Goal: Information Seeking & Learning: Learn about a topic

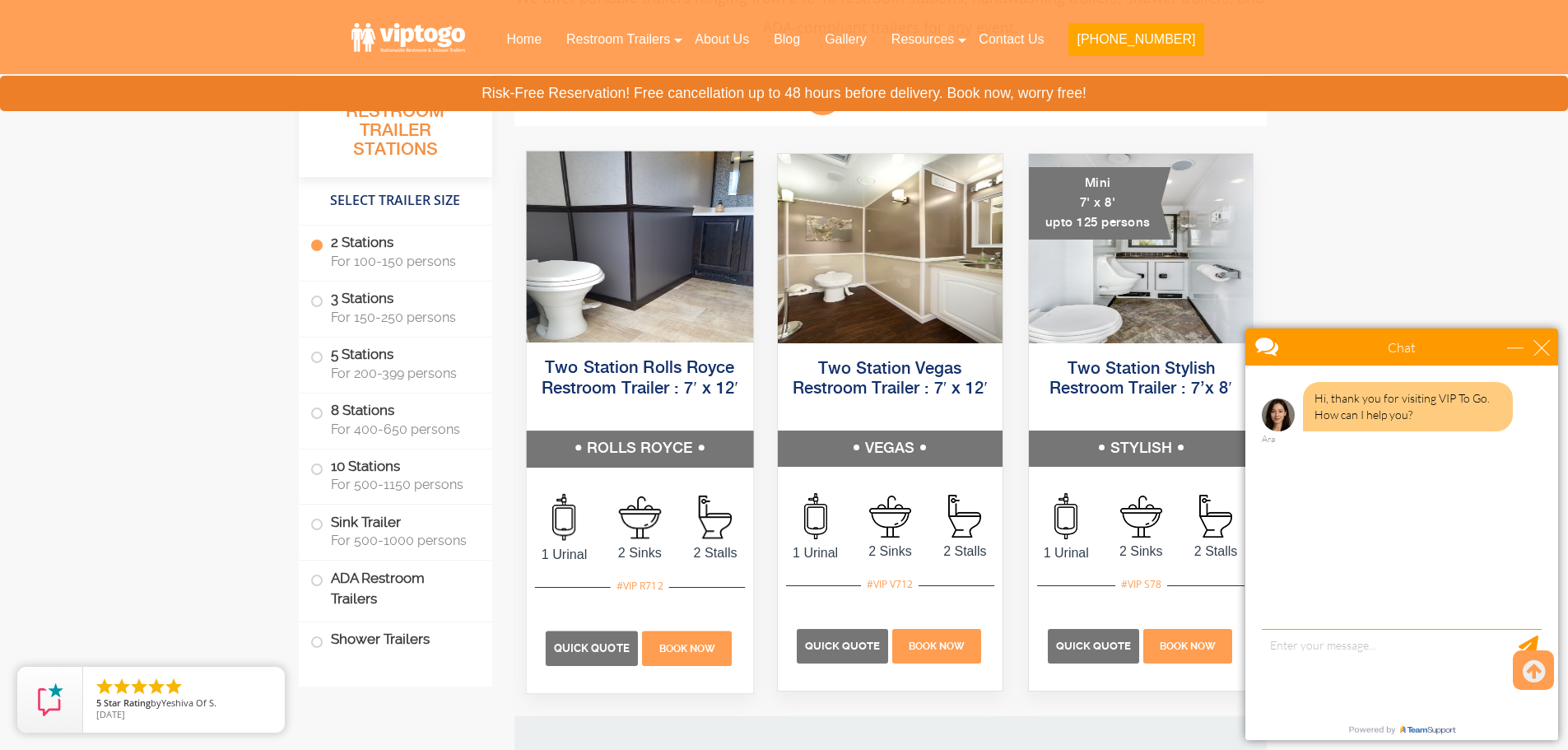
scroll to position [906, 0]
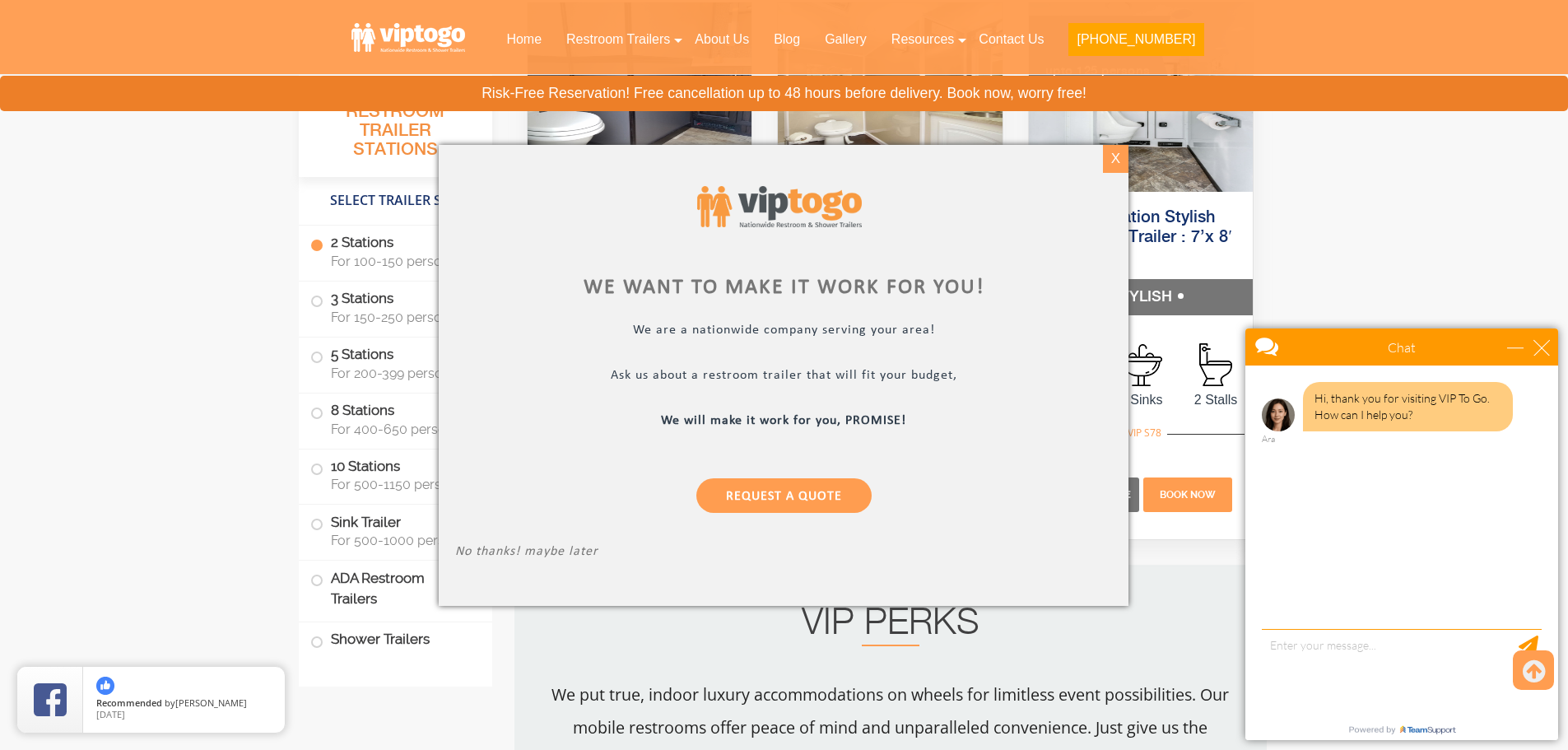
click at [1111, 160] on div "X" at bounding box center [1115, 158] width 25 height 28
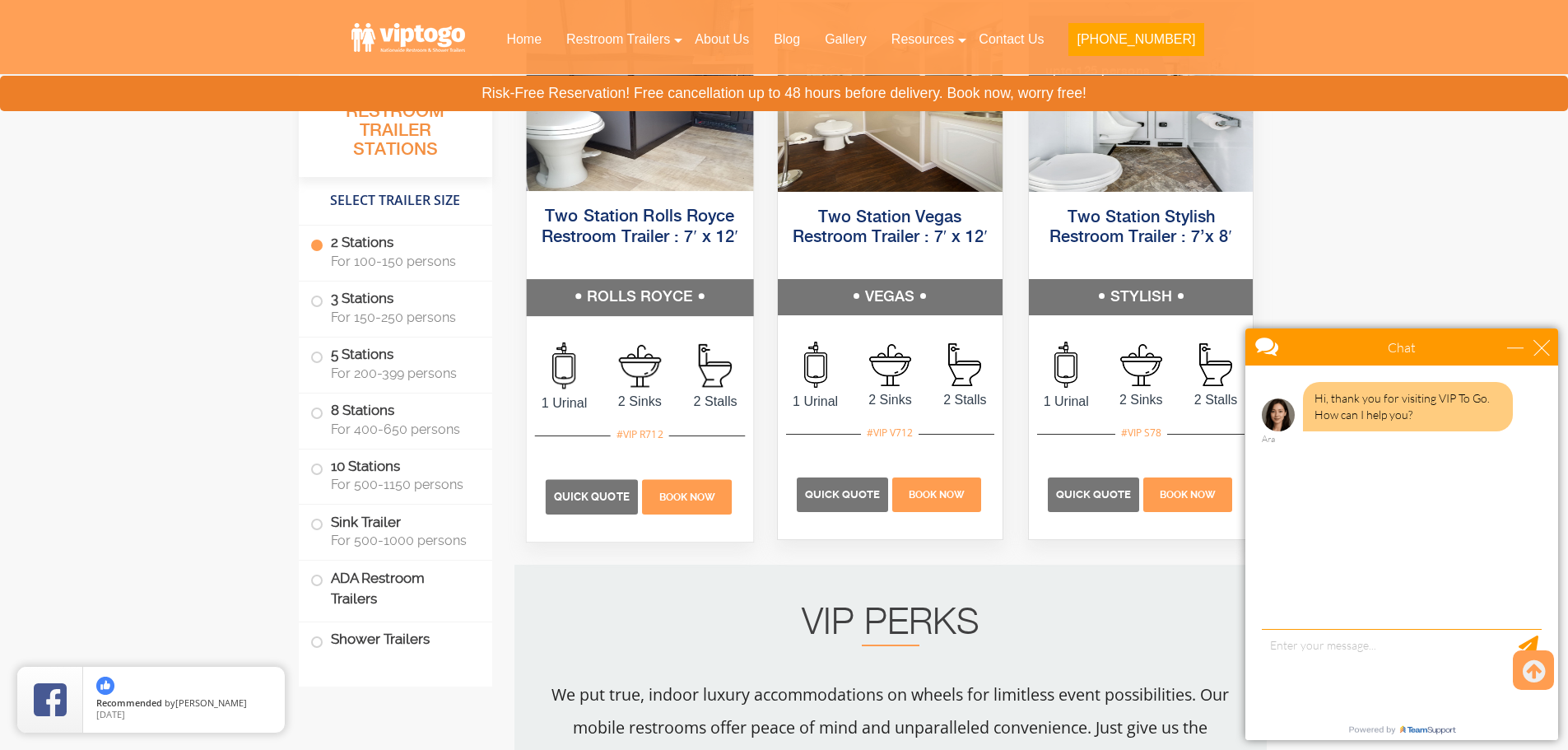
click at [644, 371] on img at bounding box center [639, 365] width 43 height 43
click at [637, 188] on img at bounding box center [639, 95] width 227 height 191
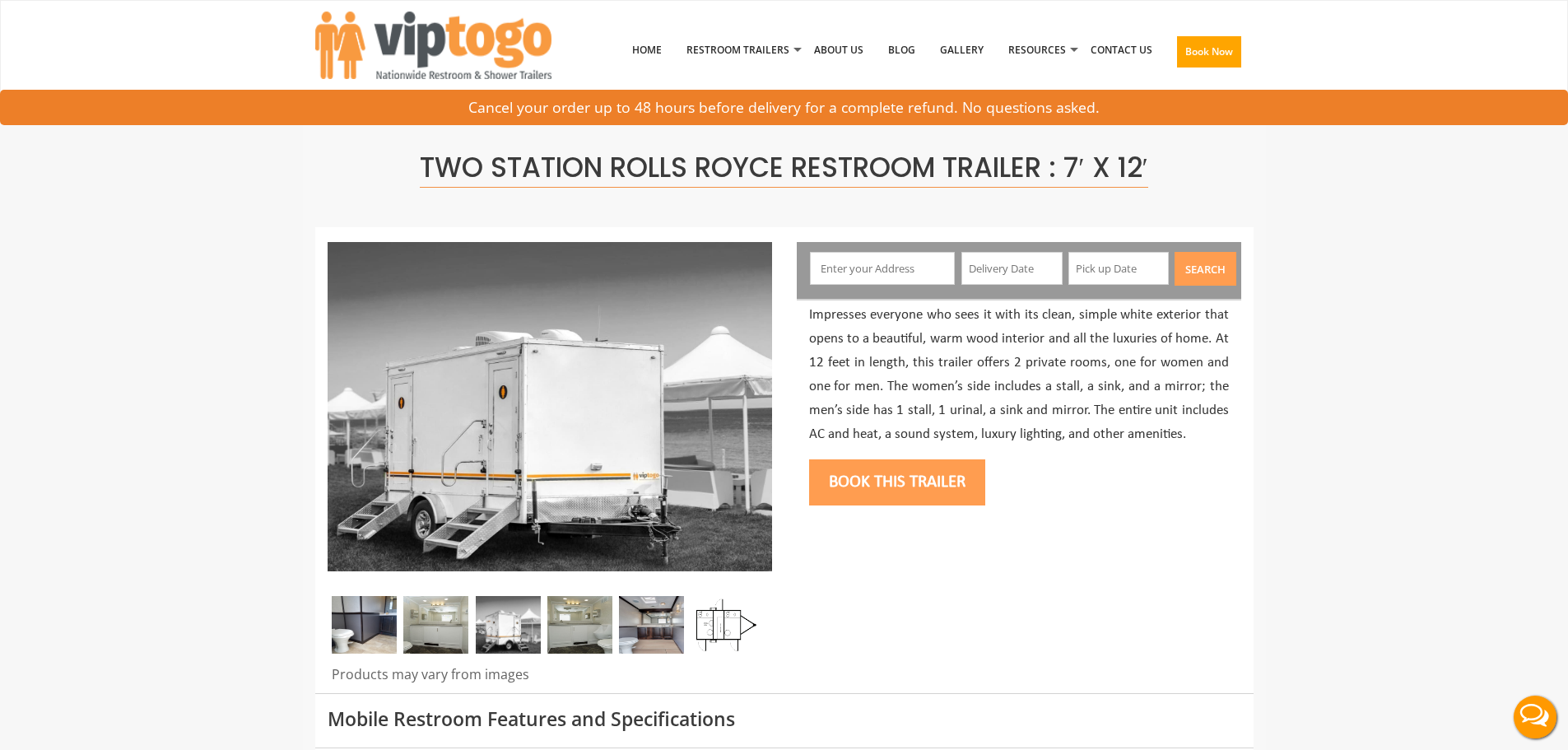
click at [484, 656] on div at bounding box center [550, 629] width 444 height 66
click at [508, 629] on img at bounding box center [509, 624] width 65 height 58
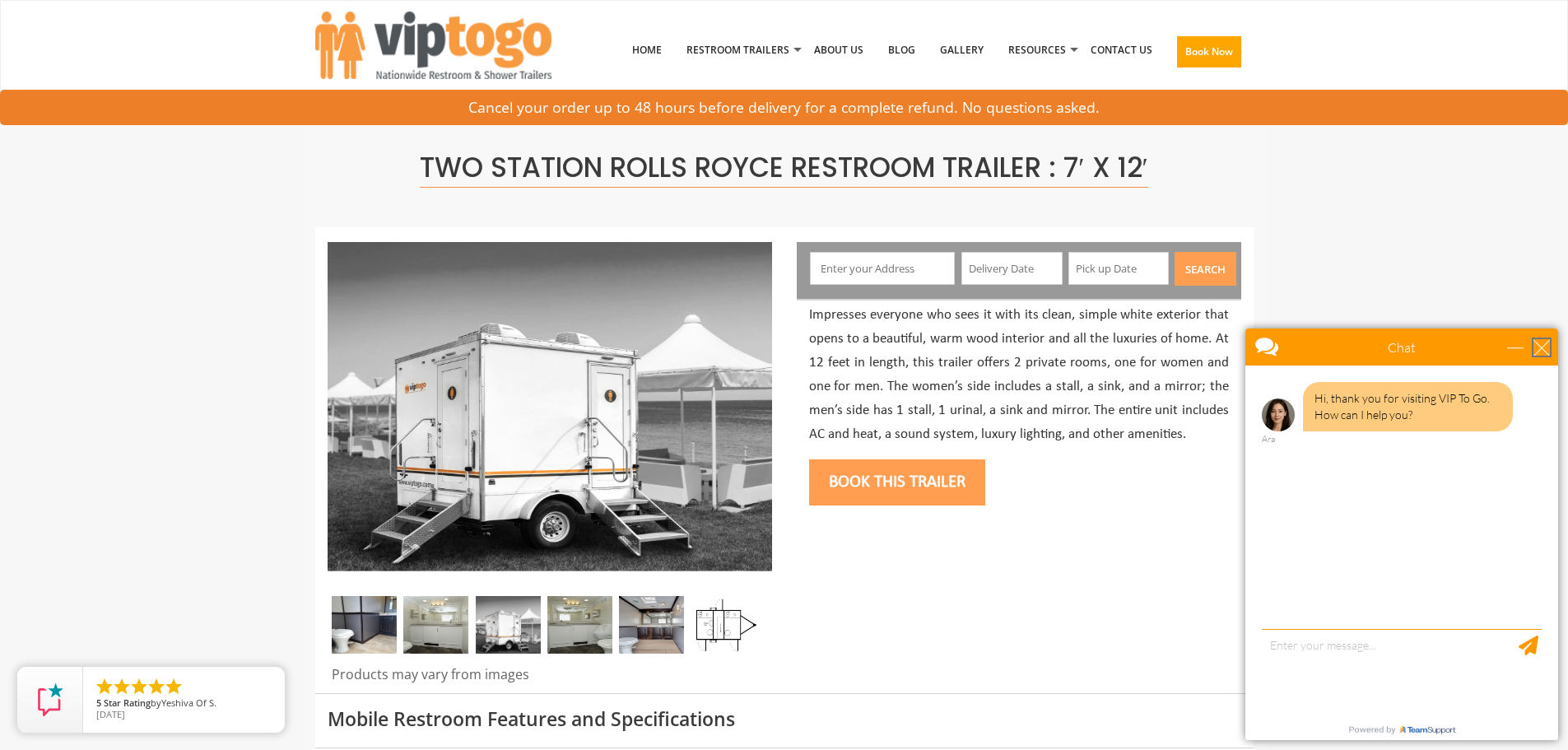
click at [1548, 344] on div "close" at bounding box center [1542, 347] width 17 height 17
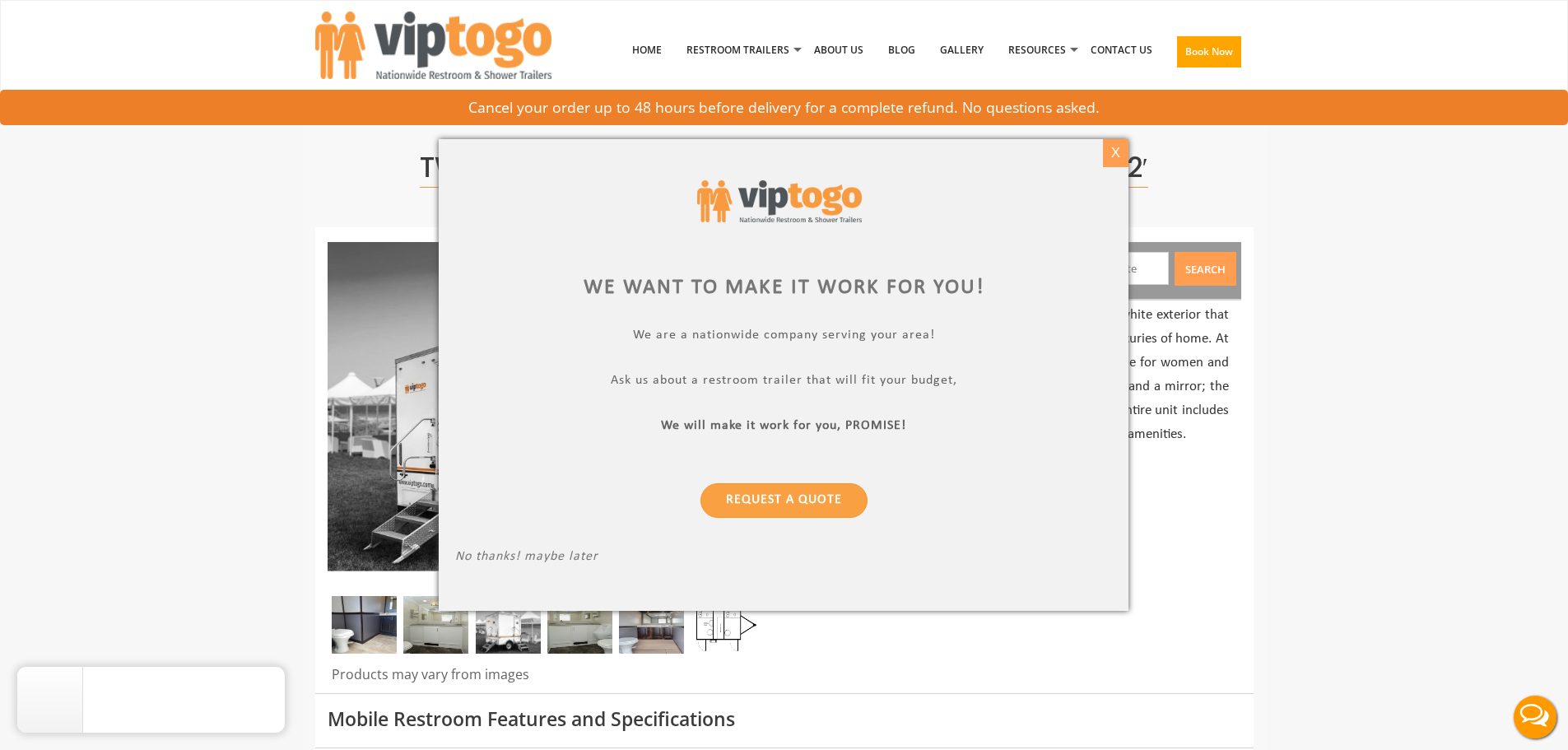
click at [1108, 149] on div "X" at bounding box center [1115, 152] width 25 height 28
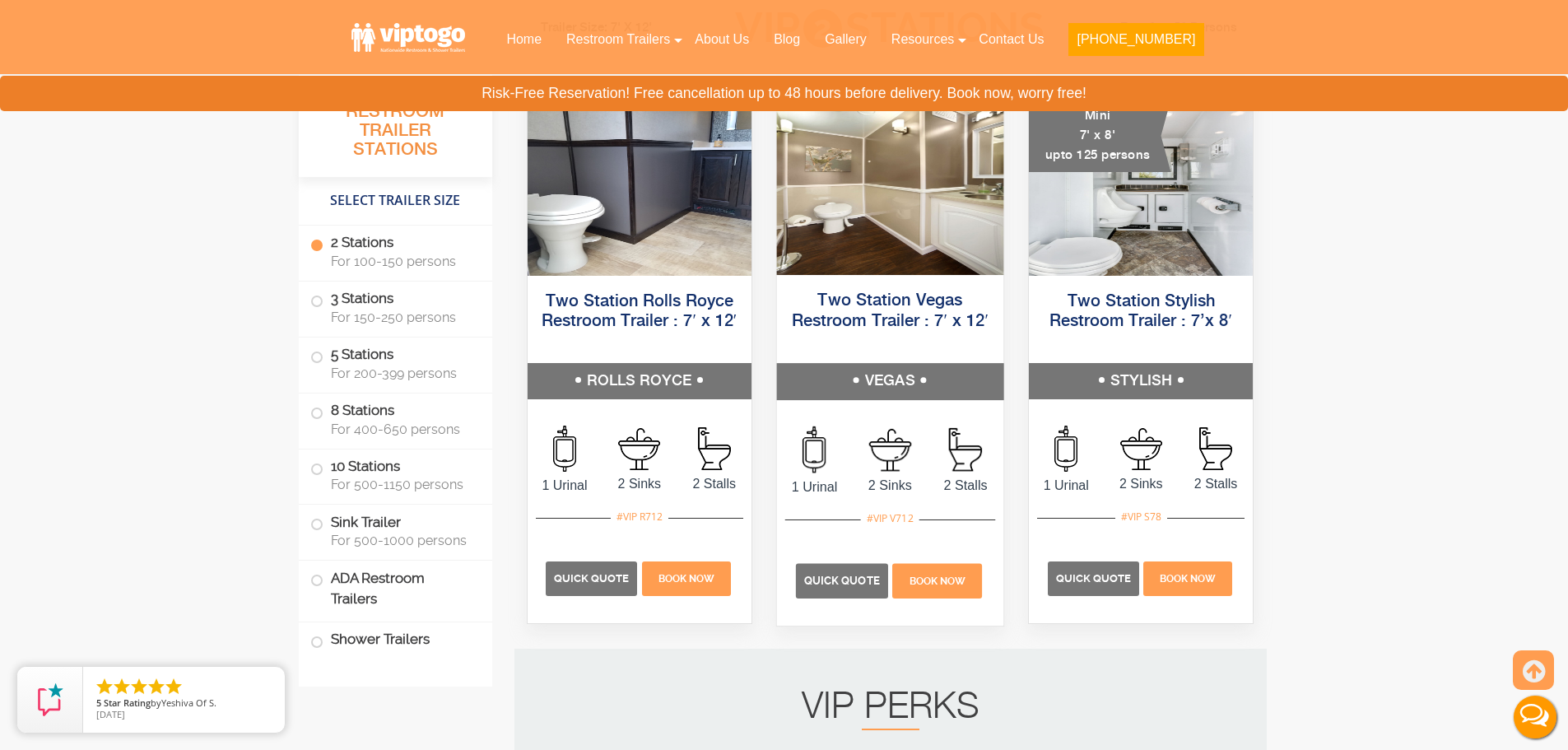
scroll to position [824, 0]
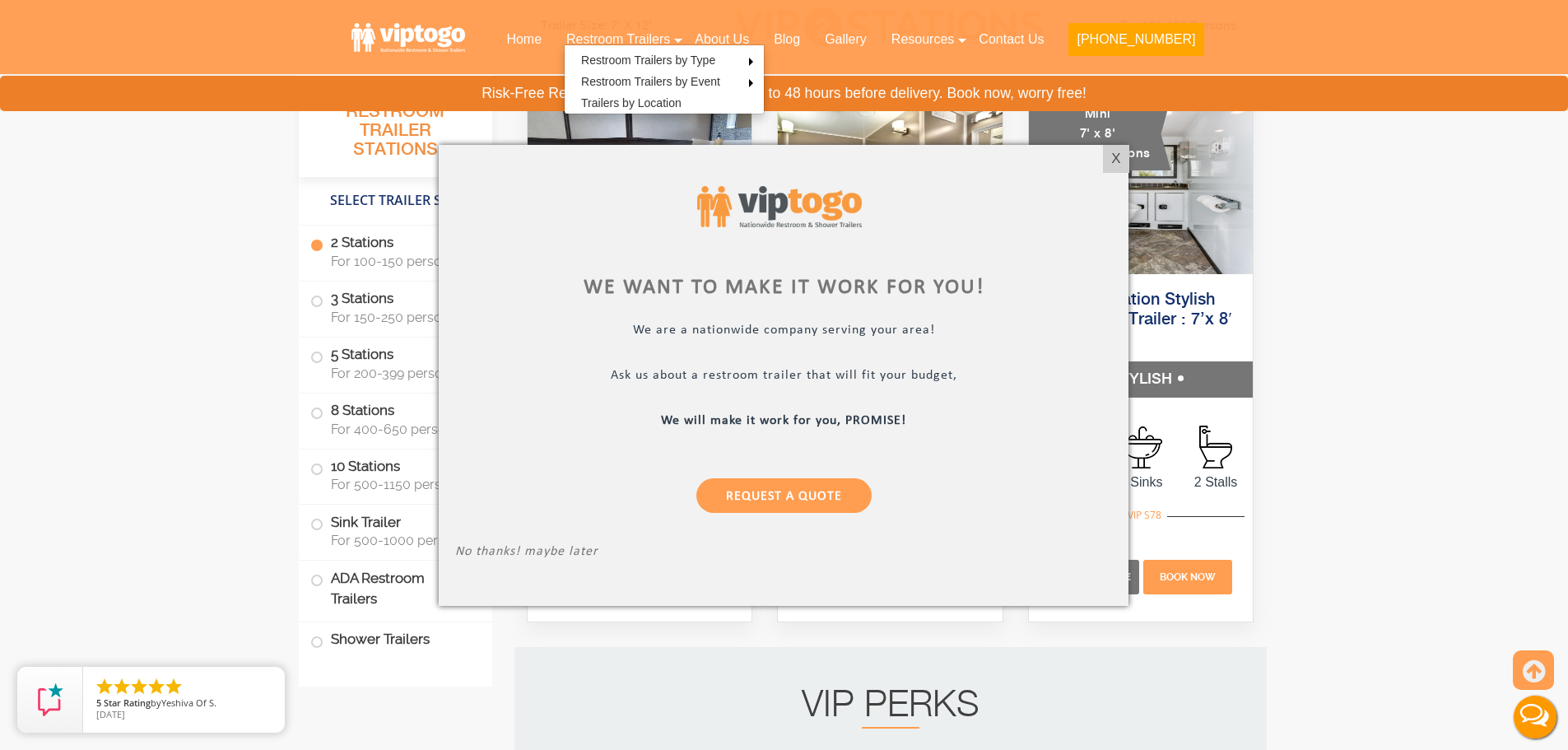
click at [1115, 162] on div "X" at bounding box center [1115, 158] width 25 height 28
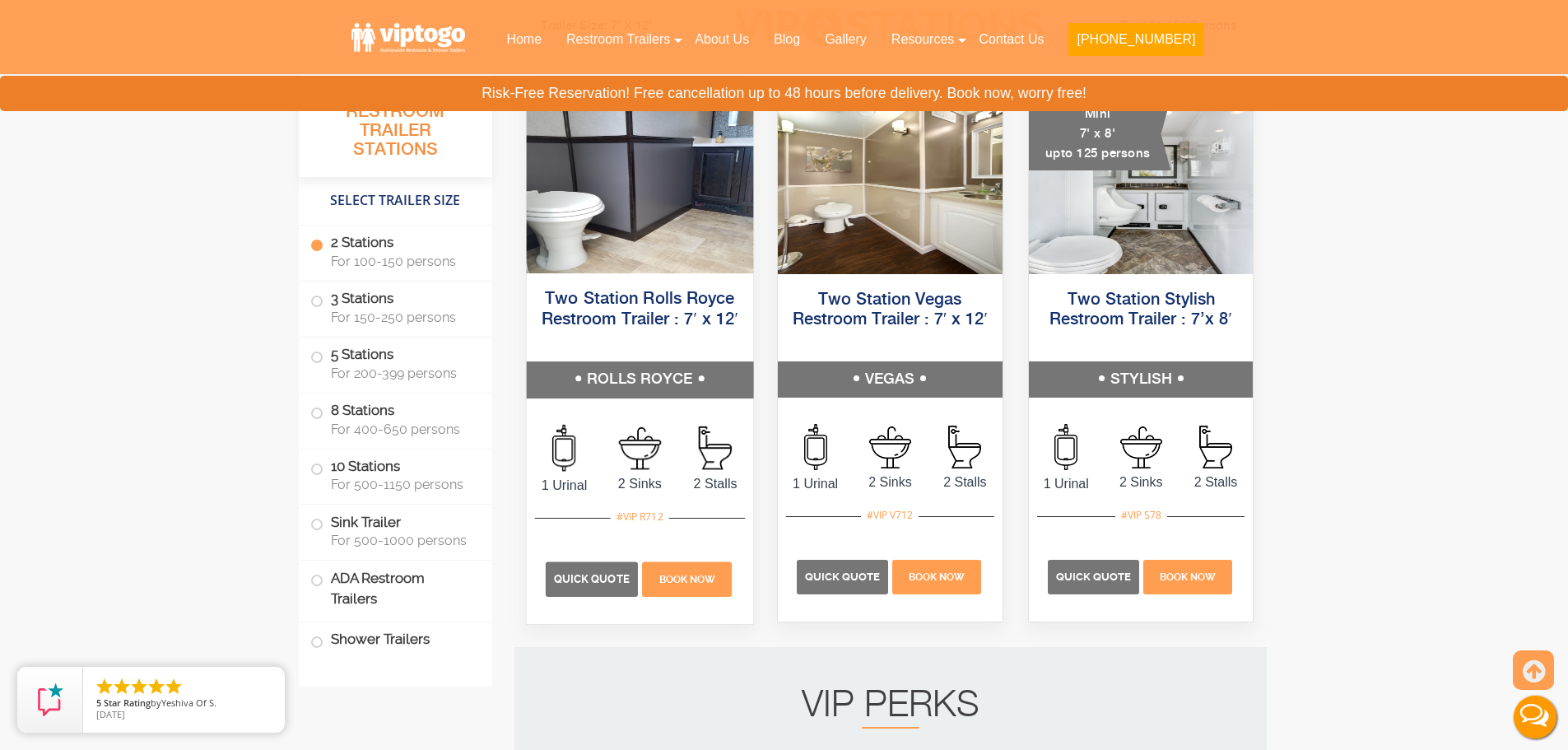
click at [623, 439] on img at bounding box center [639, 448] width 43 height 43
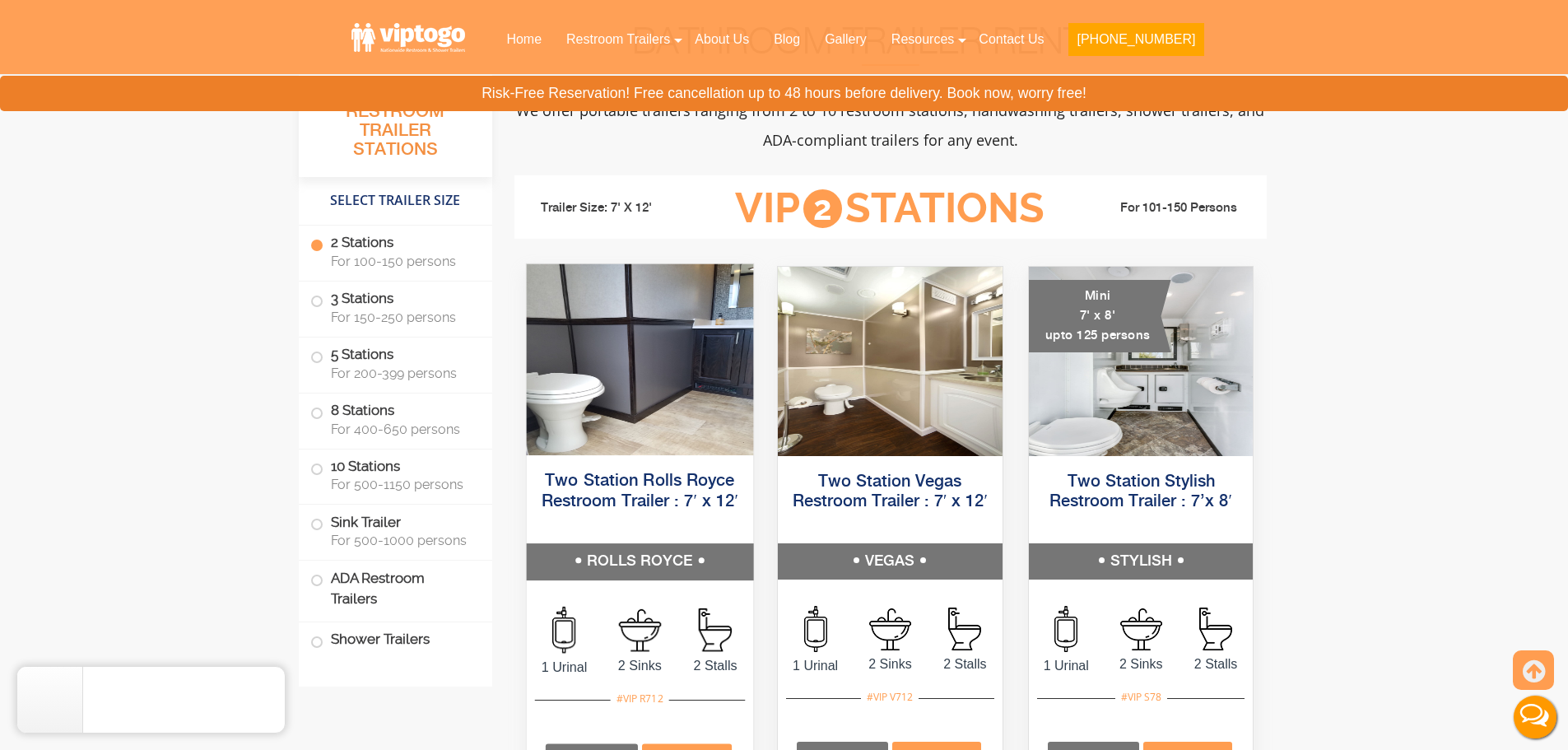
scroll to position [659, 0]
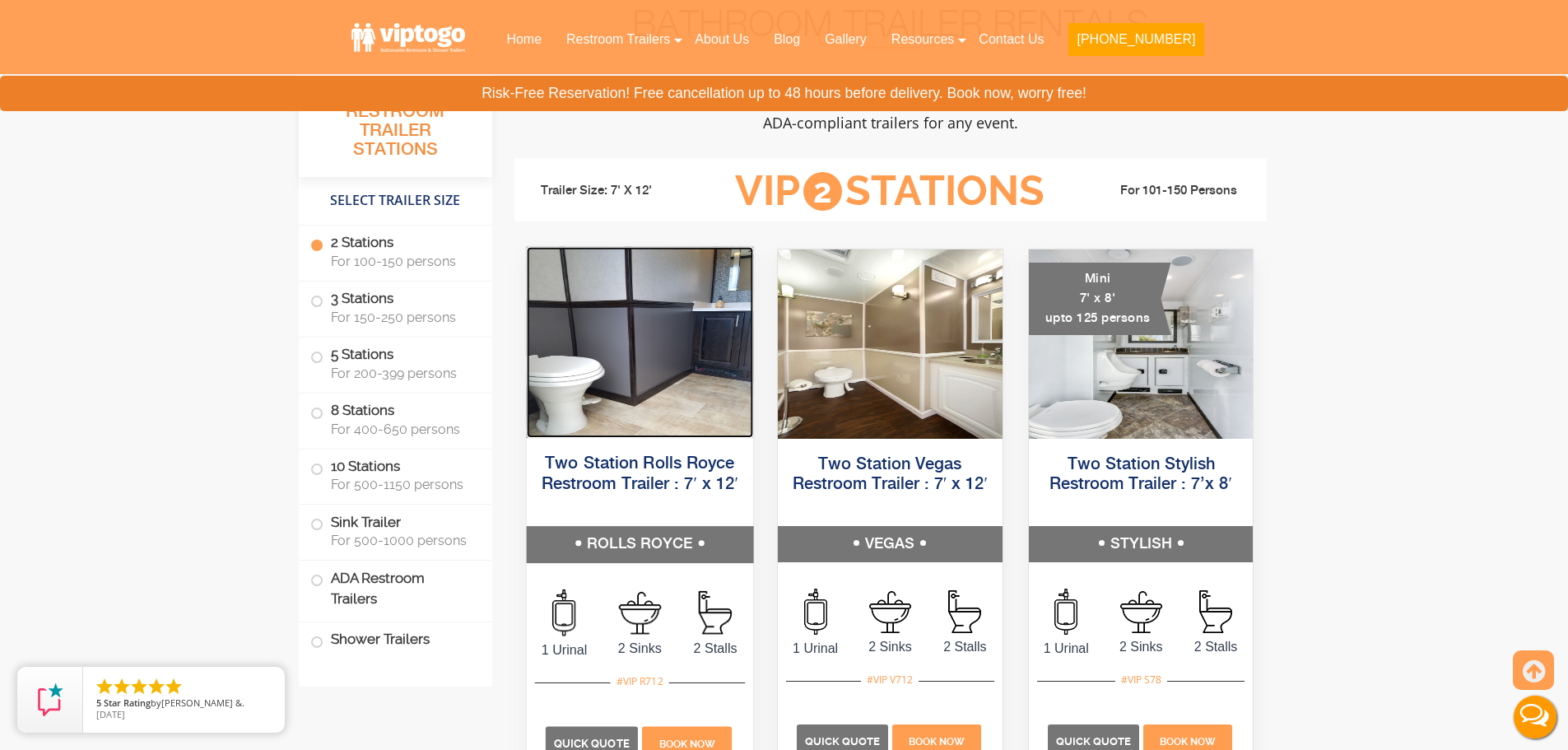
click at [615, 435] on img at bounding box center [639, 342] width 227 height 191
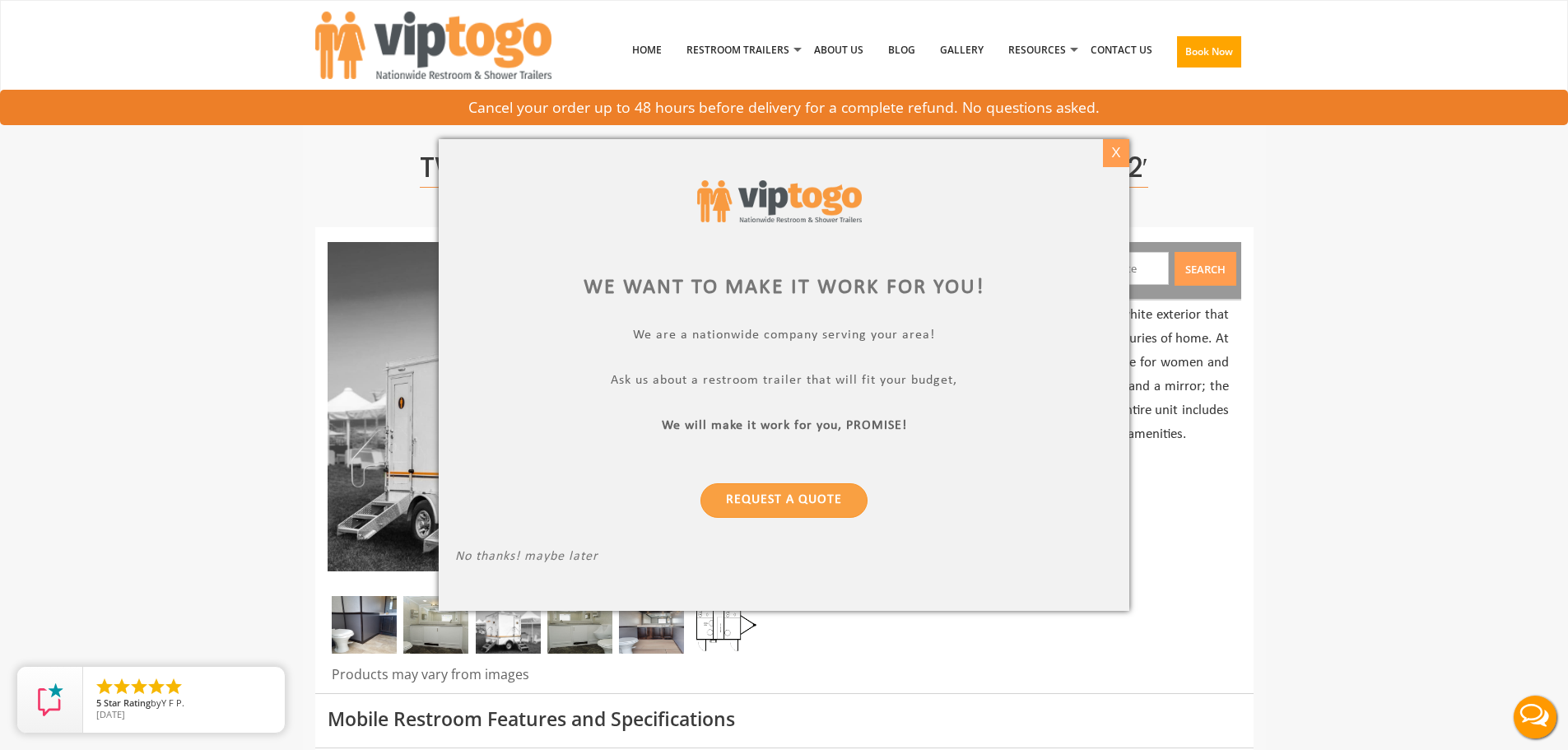
click at [1121, 148] on div "X" at bounding box center [1115, 152] width 25 height 28
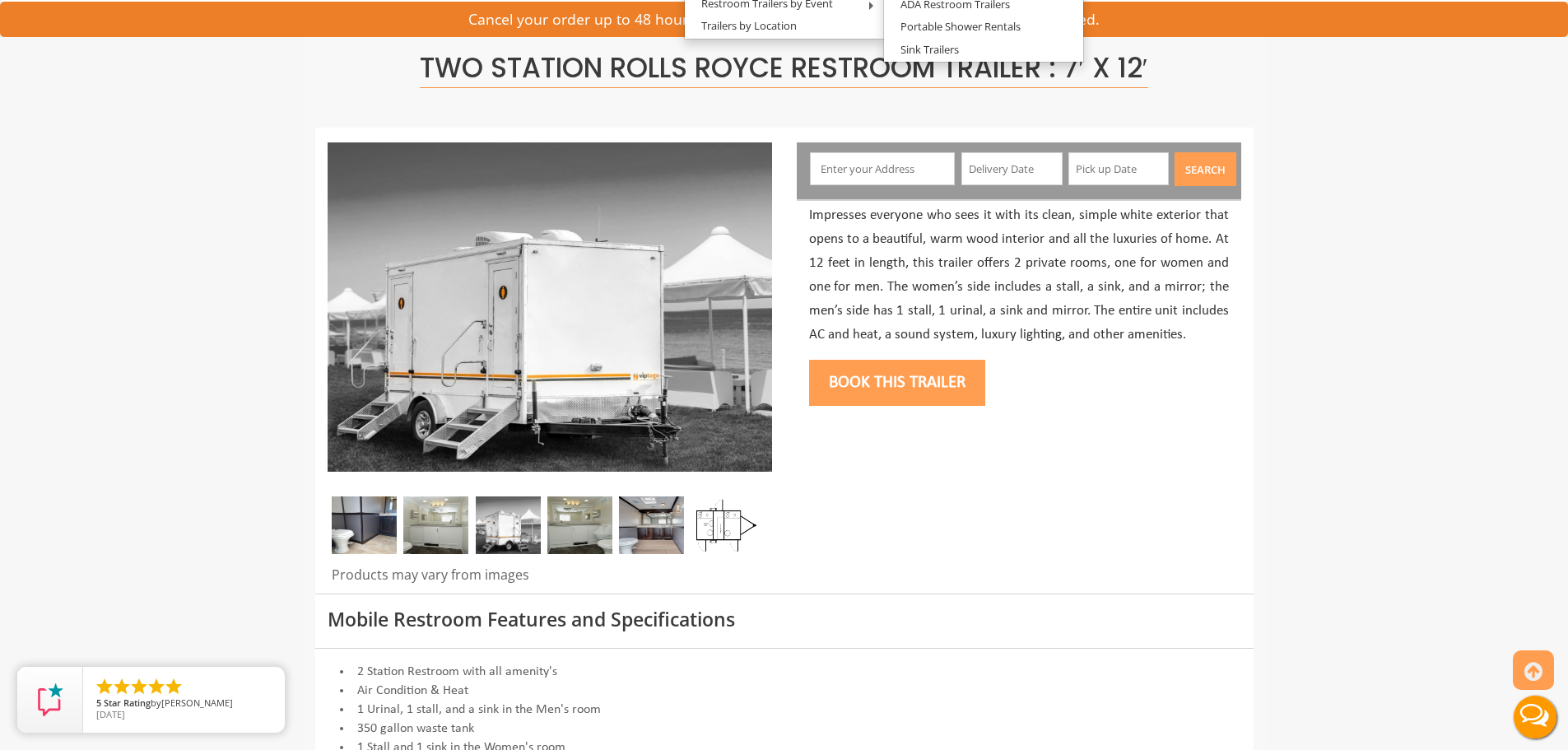
scroll to position [82, 0]
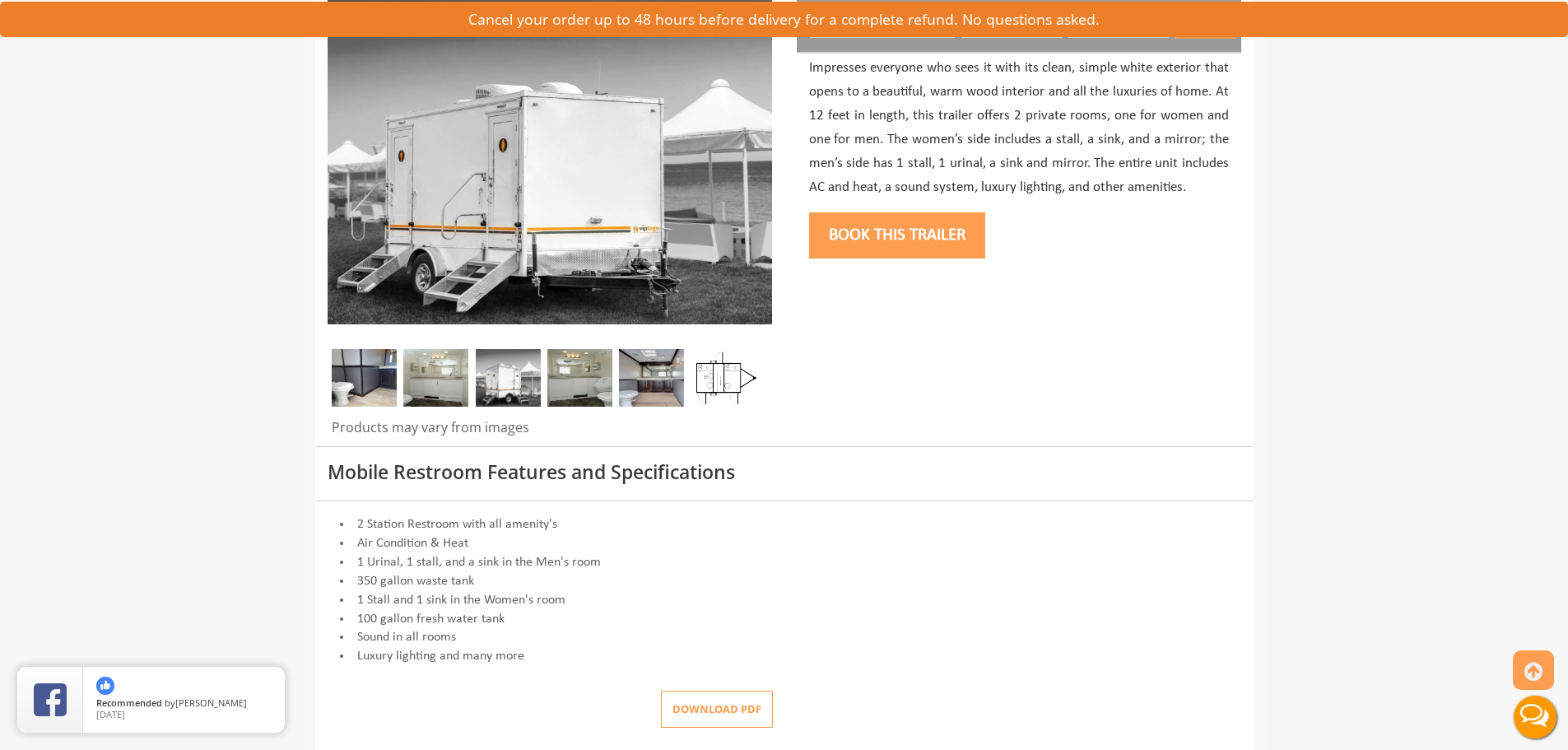
scroll to position [0, 0]
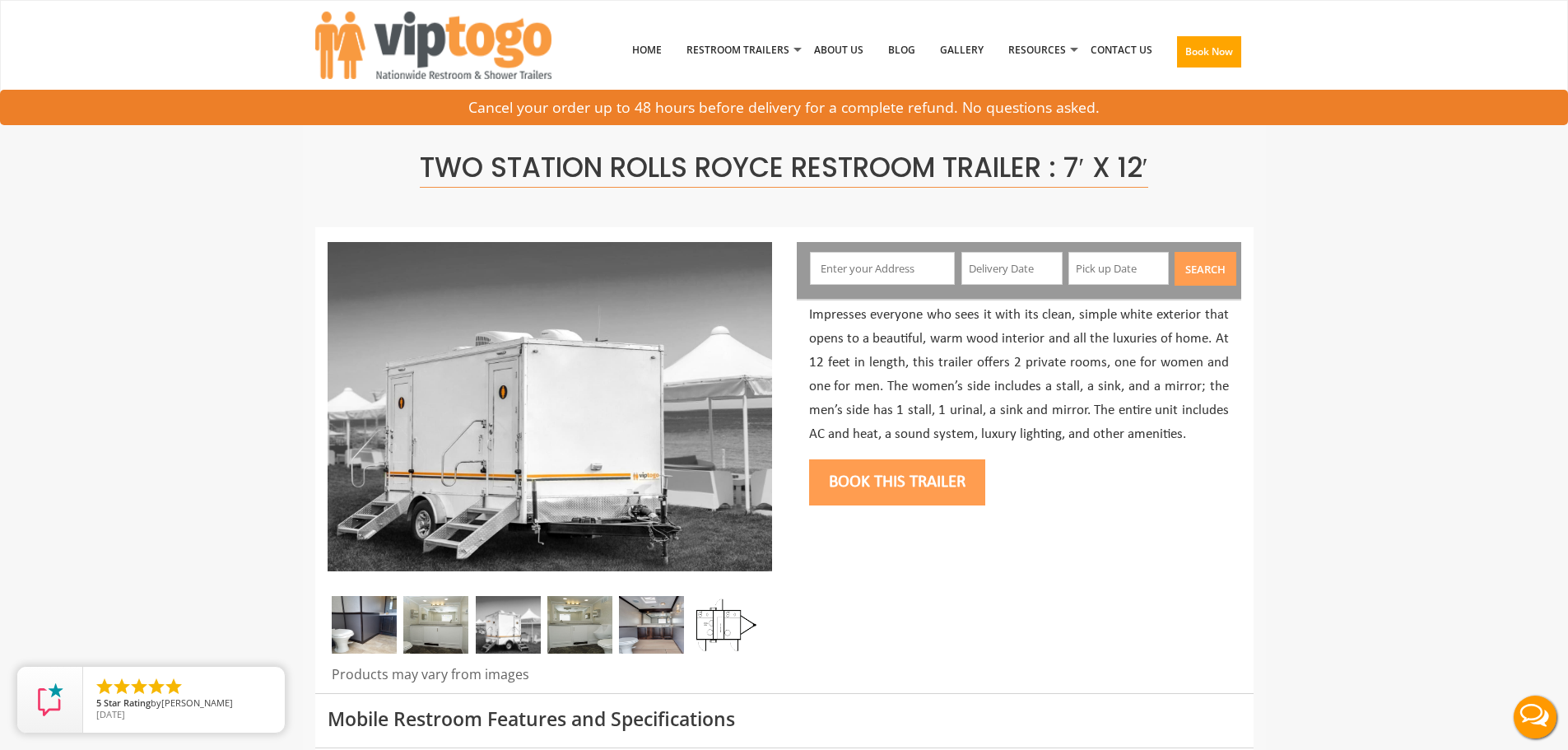
click at [439, 619] on img at bounding box center [436, 624] width 65 height 58
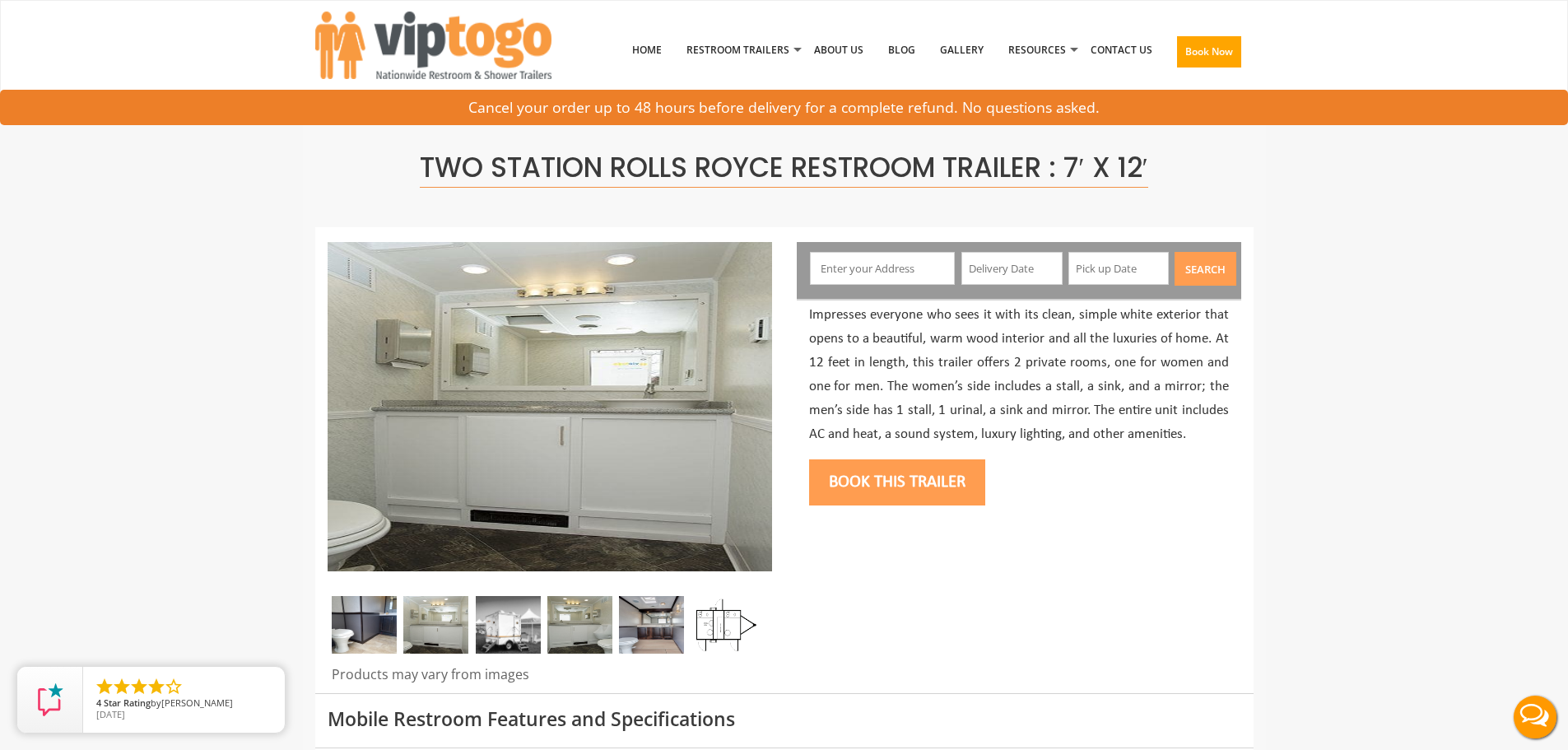
click at [498, 636] on img at bounding box center [509, 624] width 65 height 58
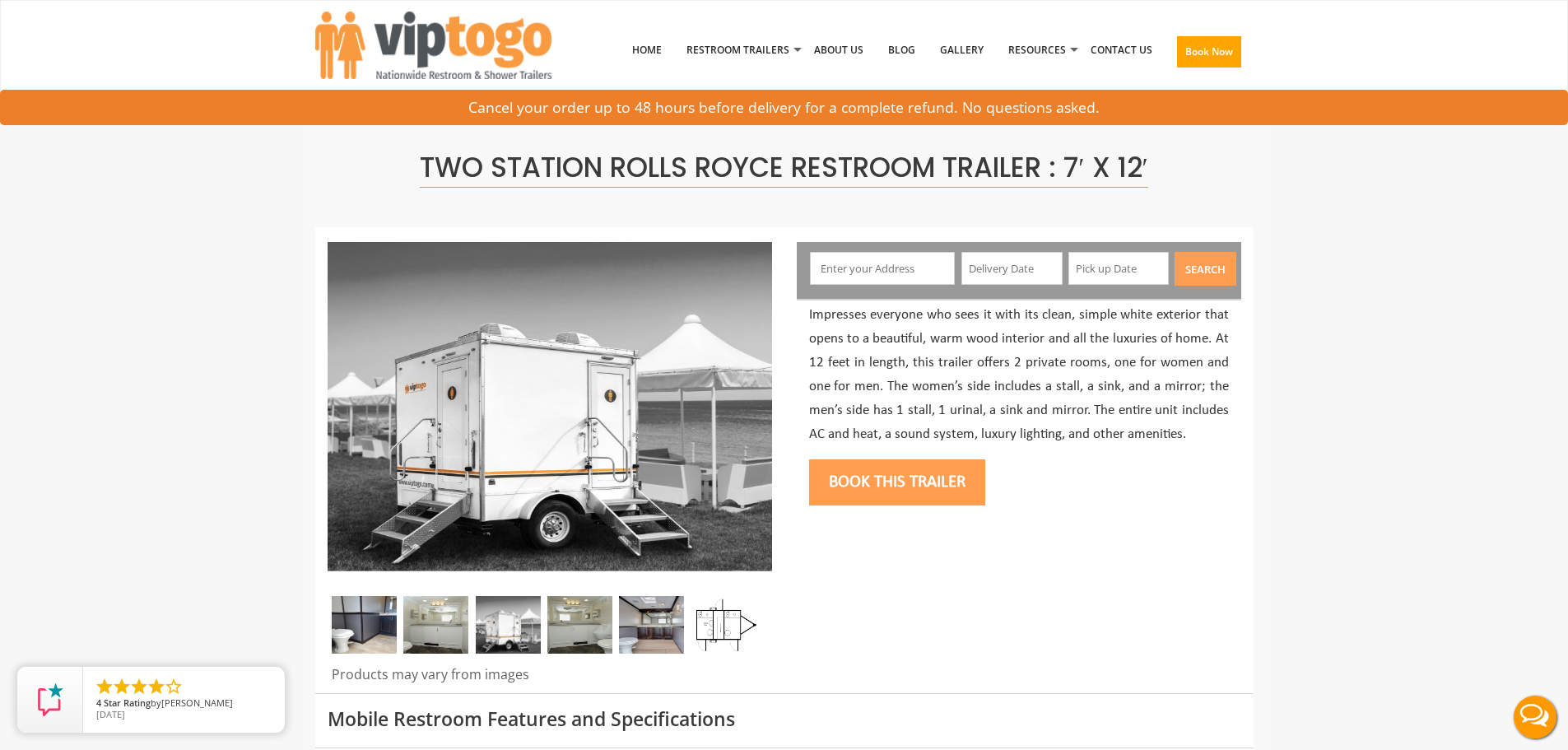
click at [556, 629] on img at bounding box center [580, 624] width 65 height 58
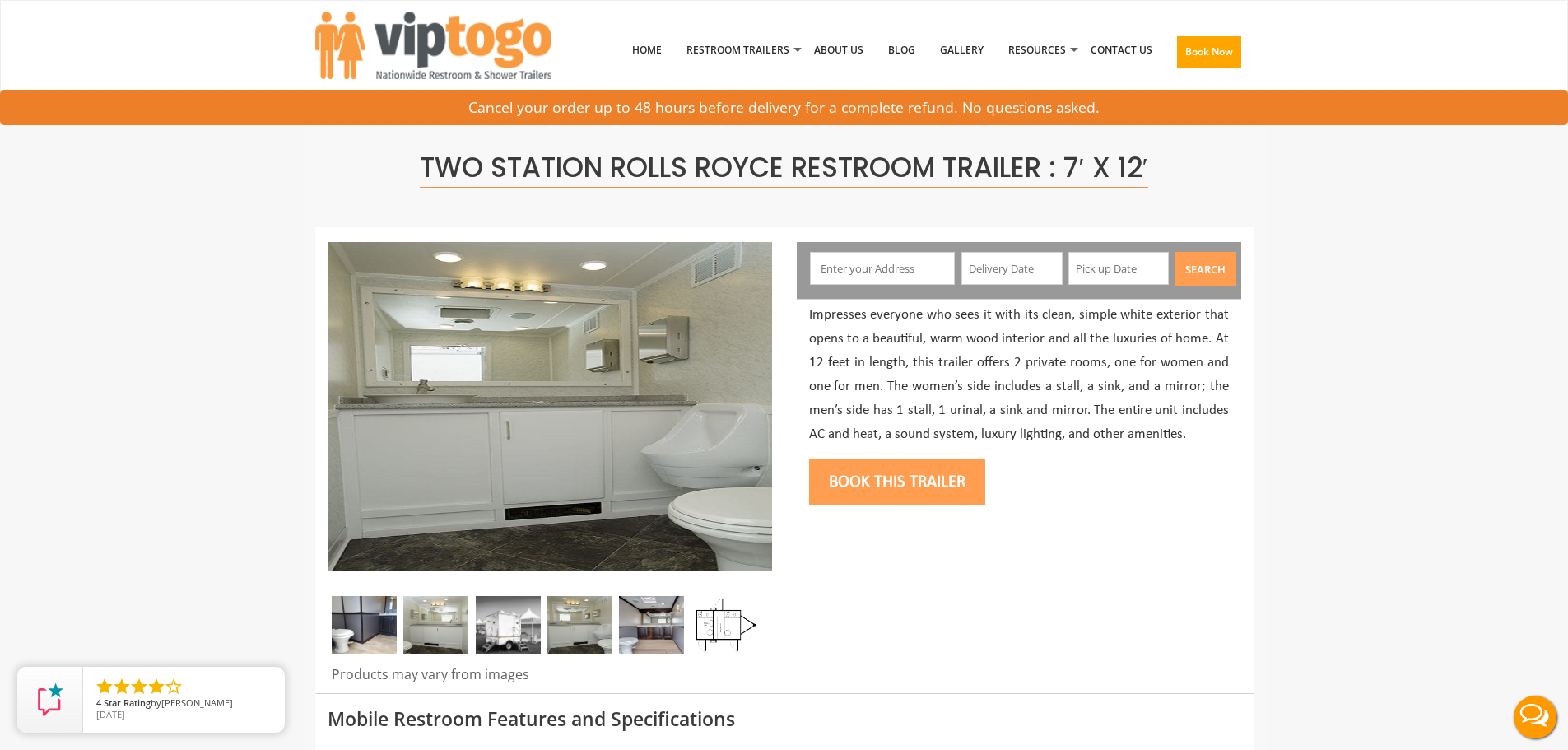
click at [653, 639] on img at bounding box center [652, 624] width 65 height 58
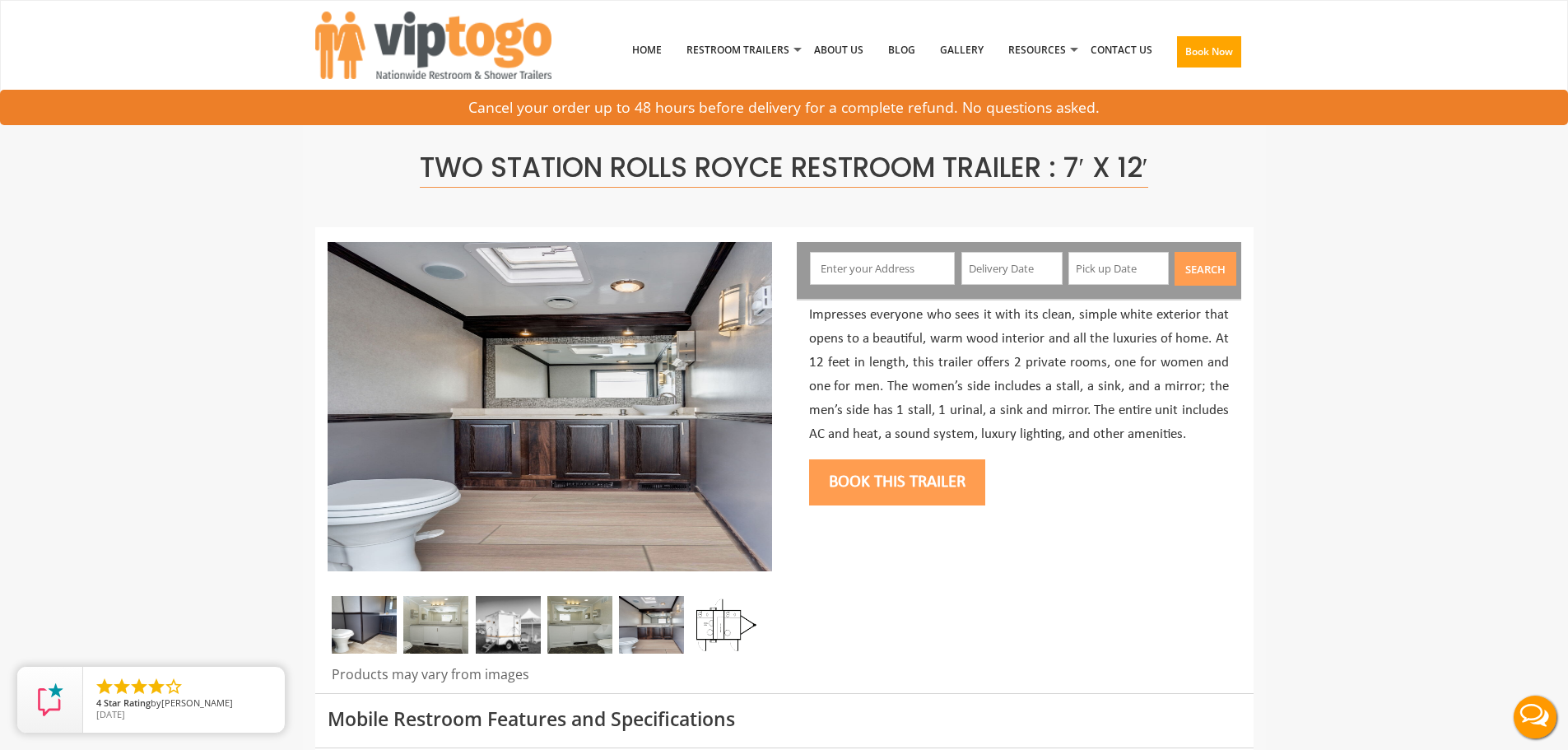
click at [676, 639] on img at bounding box center [652, 624] width 65 height 58
click at [650, 639] on img at bounding box center [652, 624] width 65 height 58
click at [714, 627] on img at bounding box center [724, 624] width 65 height 58
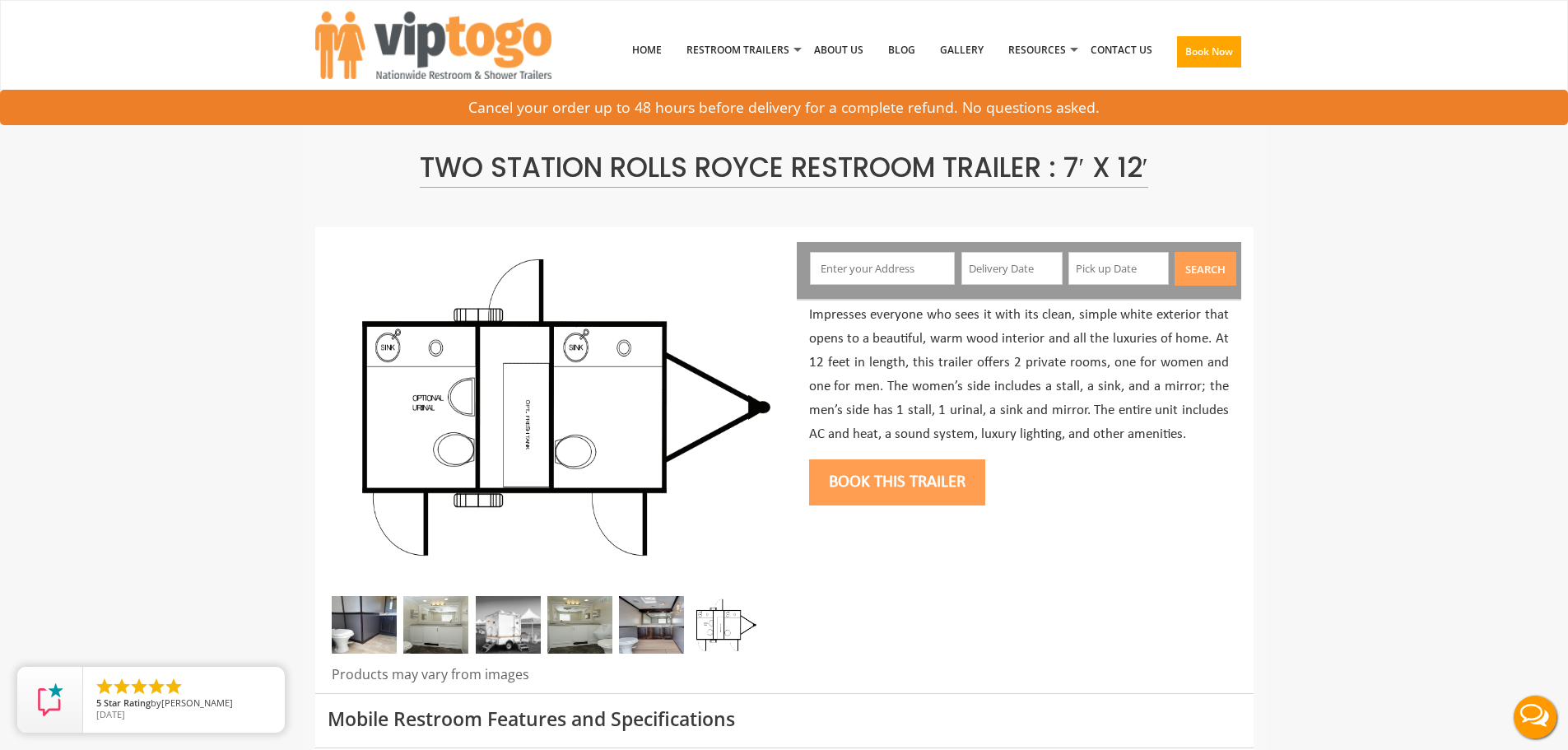
click at [782, 628] on div "Products may vary from images" at bounding box center [550, 461] width 469 height 465
click at [581, 621] on img at bounding box center [580, 624] width 65 height 58
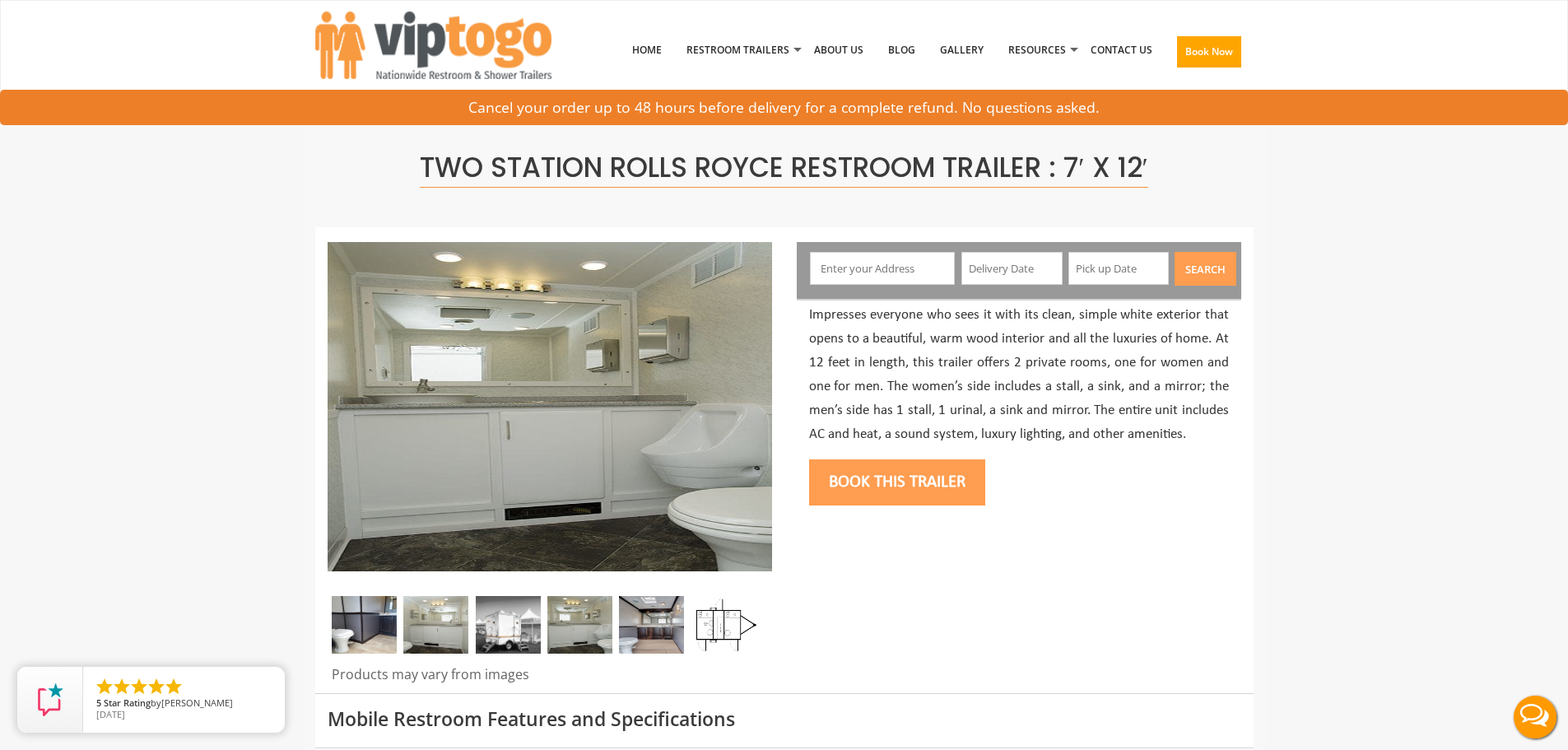
click at [525, 634] on img at bounding box center [509, 624] width 65 height 58
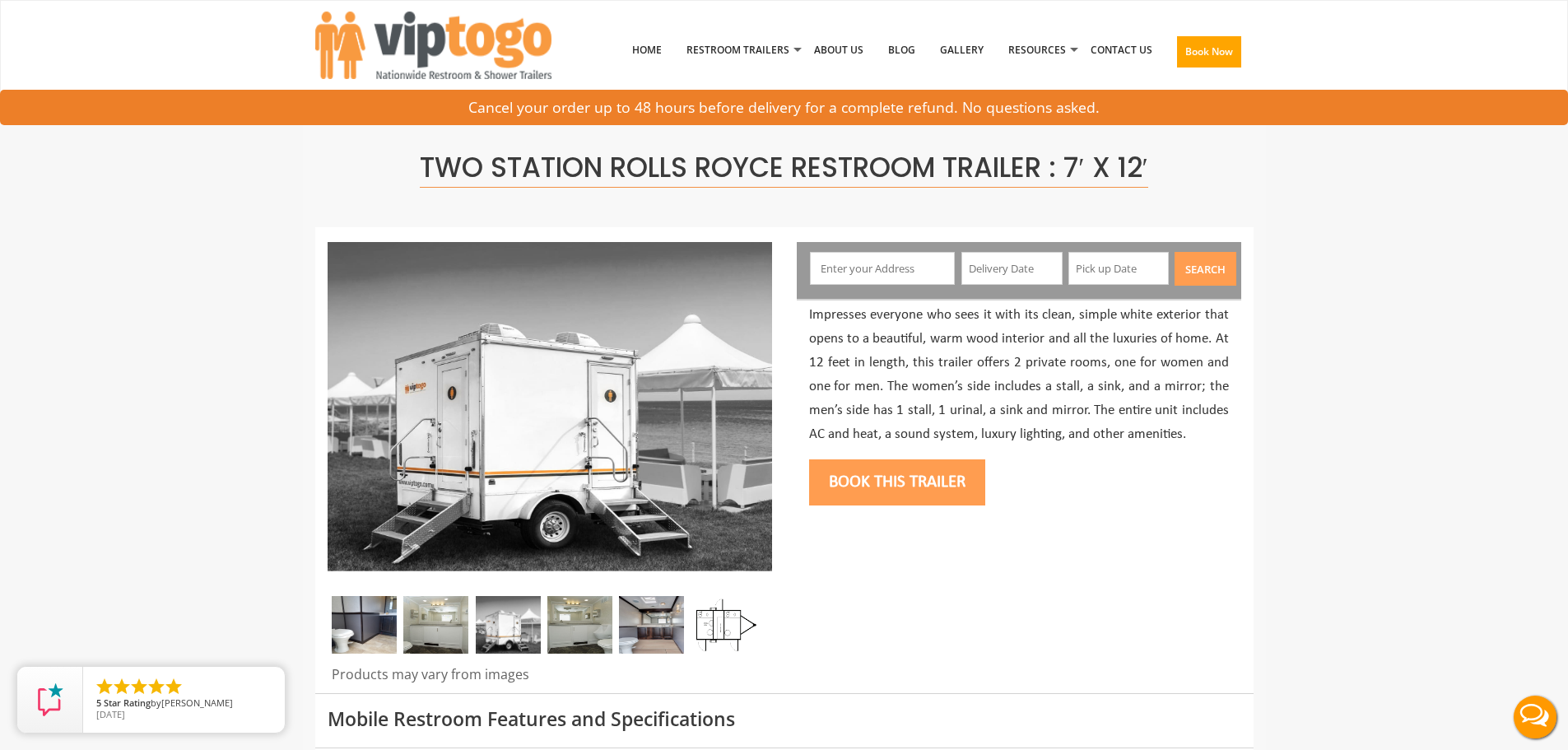
click at [437, 634] on img at bounding box center [436, 624] width 65 height 58
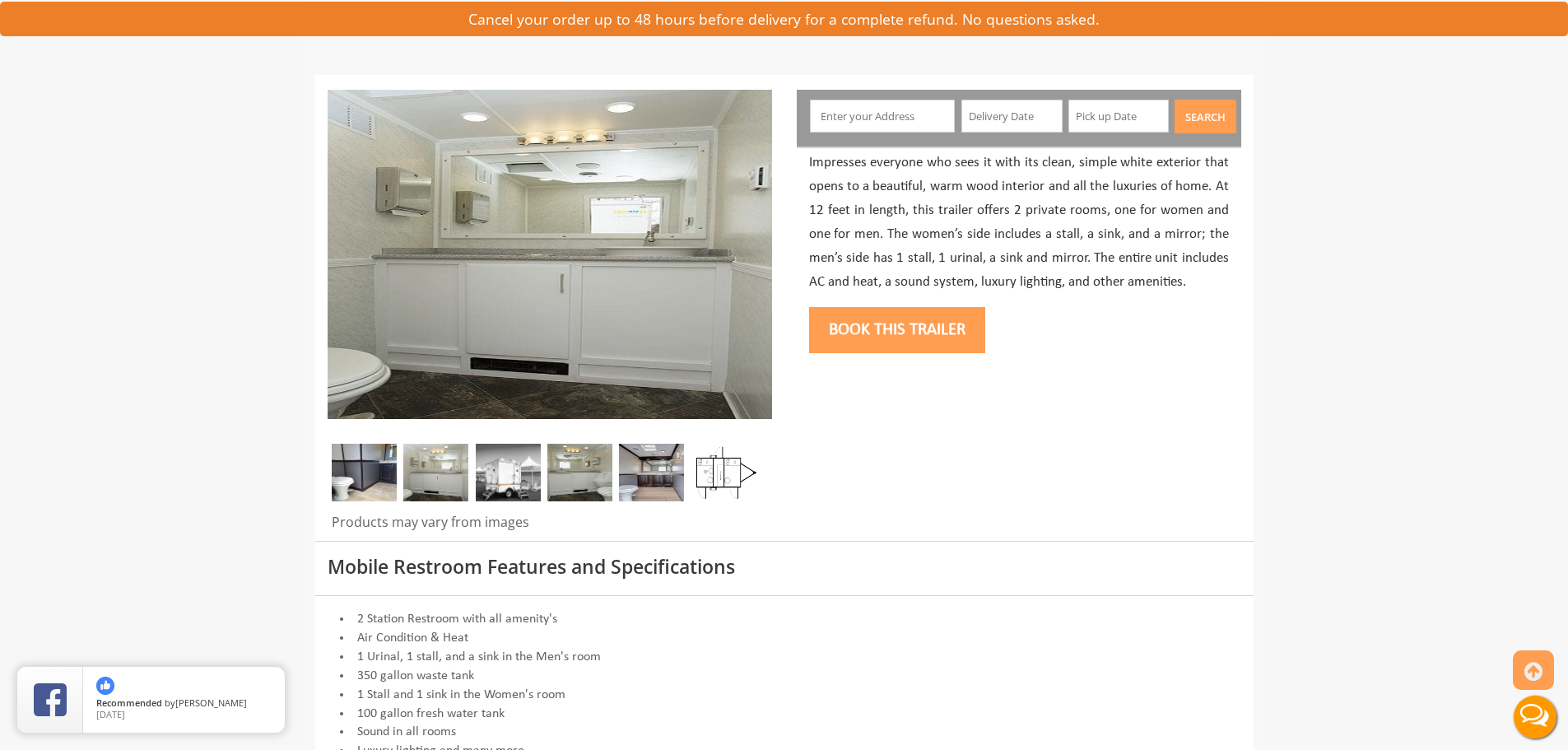
scroll to position [247, 0]
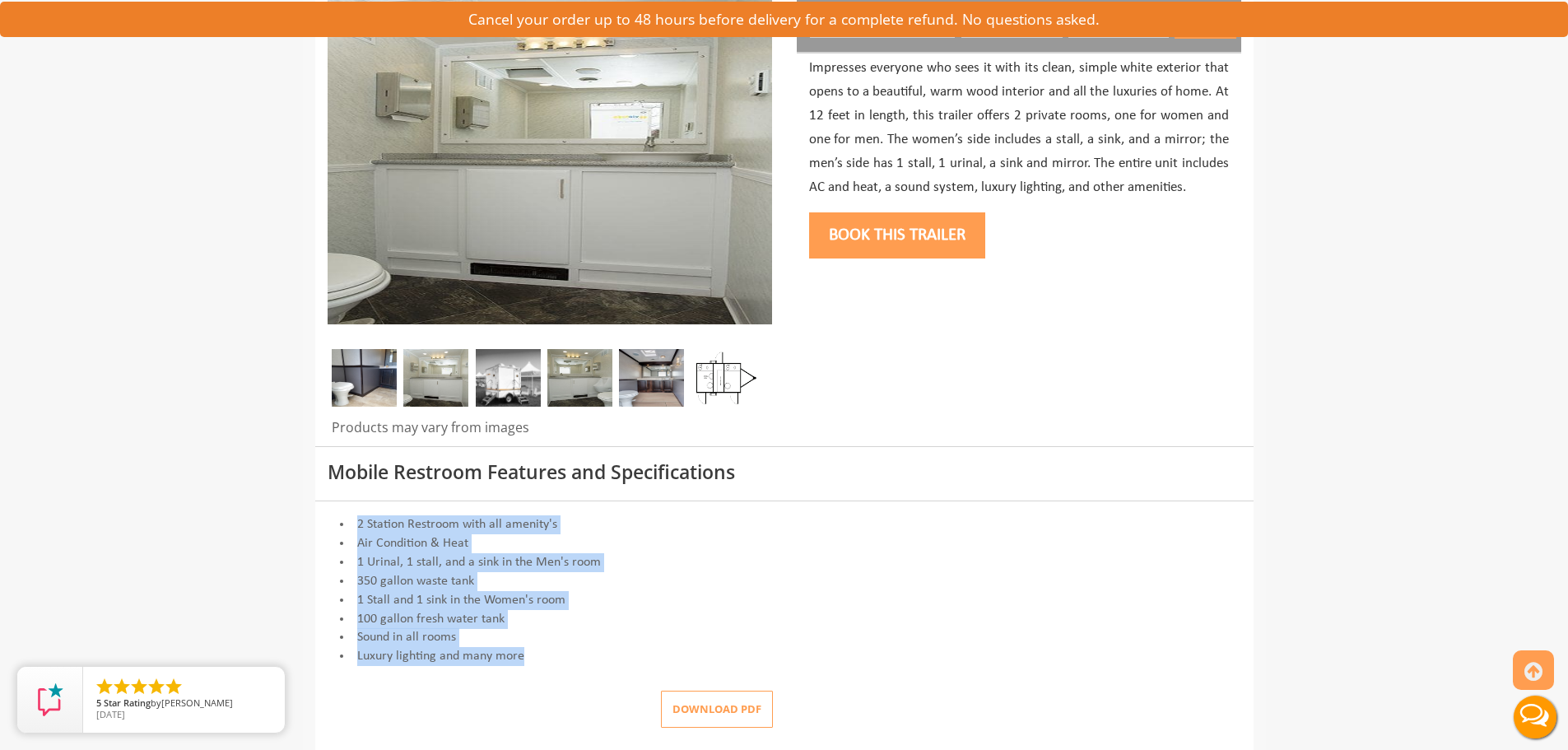
drag, startPoint x: 525, startPoint y: 658, endPoint x: 330, endPoint y: 519, distance: 239.5
click at [330, 519] on div "2 Station Restroom with all amenity's Air Condition & Heat 1 Urinal, 1 stall, a…" at bounding box center [785, 591] width 914 height 151
copy div "2 Station Restroom with all amenity's Air Condition & Heat 1 Urinal, 1 stall, a…"
drag, startPoint x: 351, startPoint y: 519, endPoint x: 534, endPoint y: 652, distance: 226.2
click at [534, 652] on div "2 Station Restroom with all amenity's Air Condition & Heat 1 Urinal, 1 stall, a…" at bounding box center [785, 591] width 914 height 151
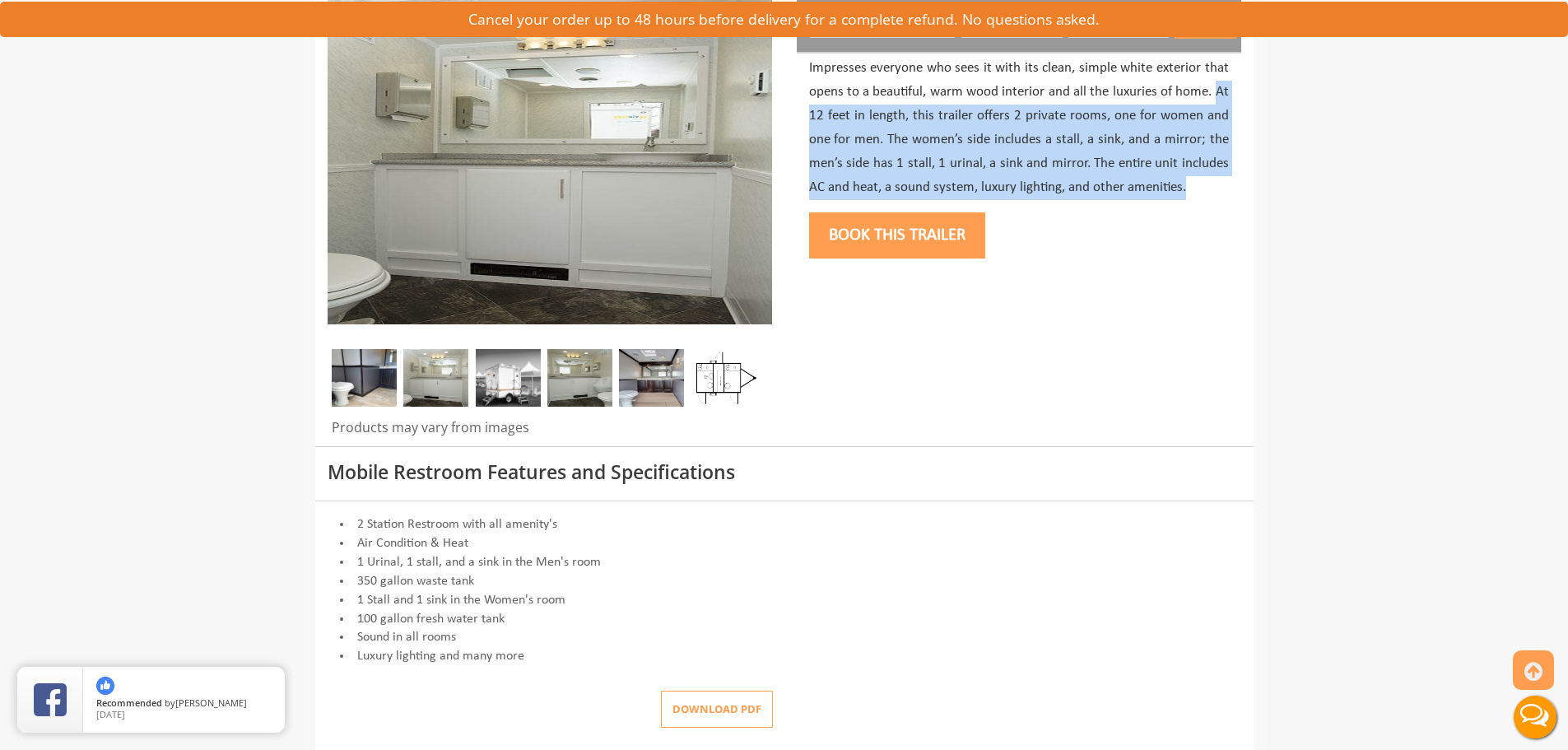
drag, startPoint x: 1217, startPoint y: 90, endPoint x: 1222, endPoint y: 185, distance: 95.1
click at [1222, 185] on p "Impresses everyone who sees it with its clean, simple white exterior that opens…" at bounding box center [1019, 128] width 420 height 142
copy p "At 12 feet in length, this trailer offers 2 private rooms, one for women and on…"
